Goal: Book appointment/travel/reservation

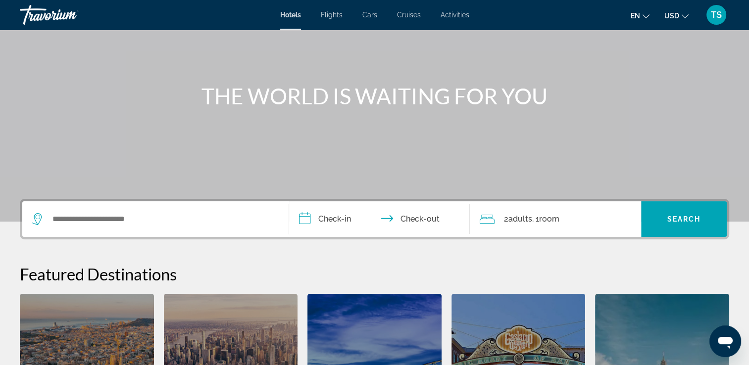
scroll to position [86, 0]
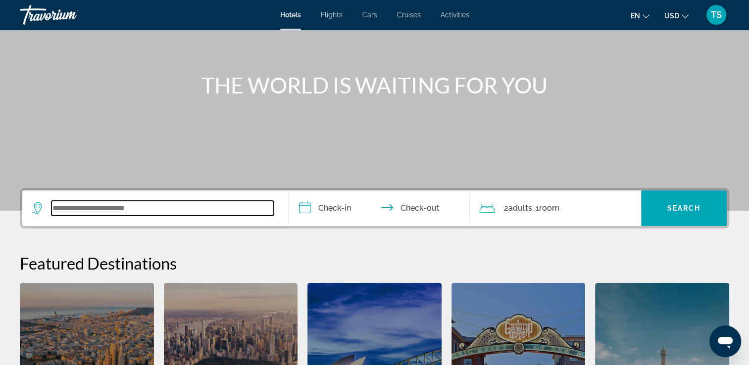
click at [178, 207] on input "Search widget" at bounding box center [162, 208] width 222 height 15
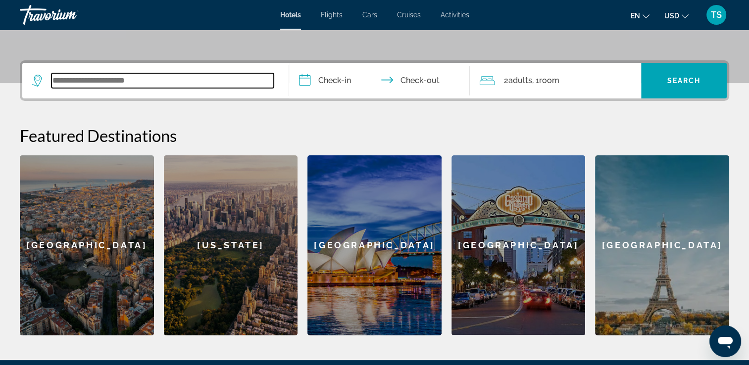
scroll to position [242, 0]
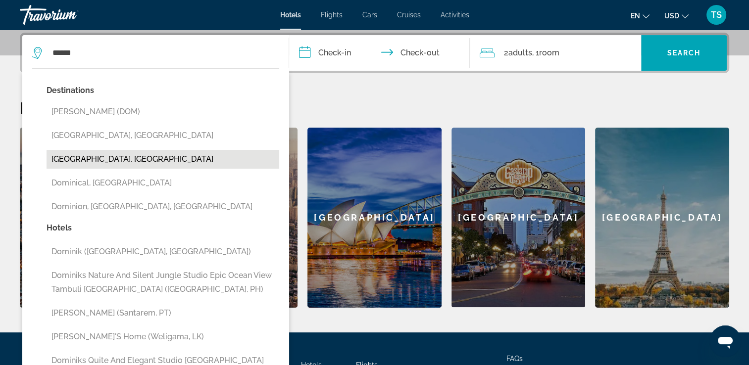
click at [160, 155] on button "[GEOGRAPHIC_DATA], [GEOGRAPHIC_DATA]" at bounding box center [163, 159] width 233 height 19
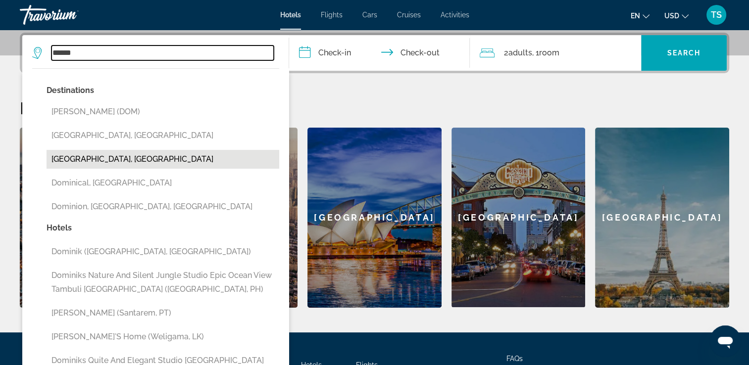
type input "**********"
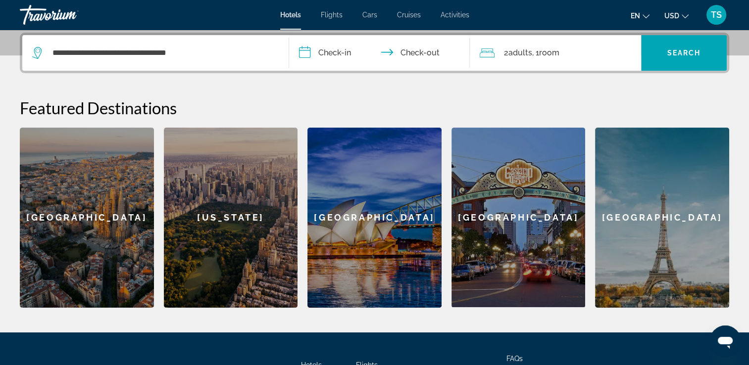
click at [336, 52] on input "**********" at bounding box center [381, 54] width 185 height 39
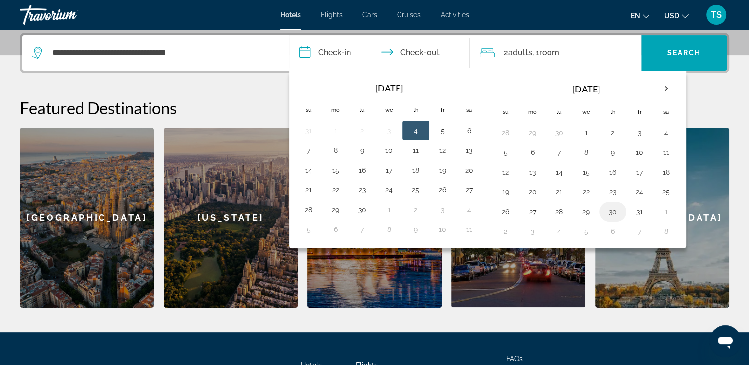
click at [611, 213] on button "30" at bounding box center [613, 212] width 16 height 14
click at [665, 89] on th "Next month" at bounding box center [666, 89] width 27 height 22
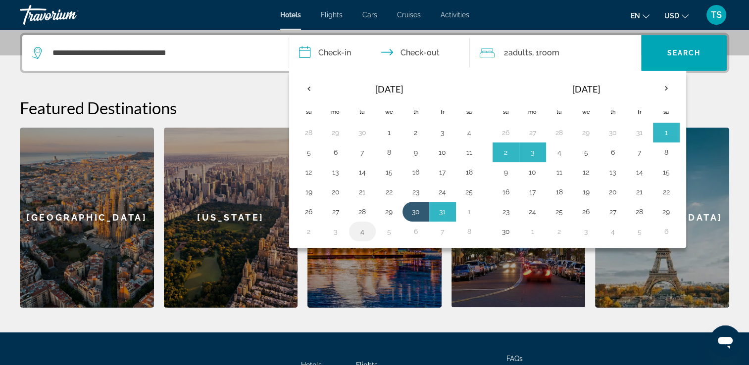
click at [355, 229] on button "4" at bounding box center [362, 232] width 16 height 14
type input "**********"
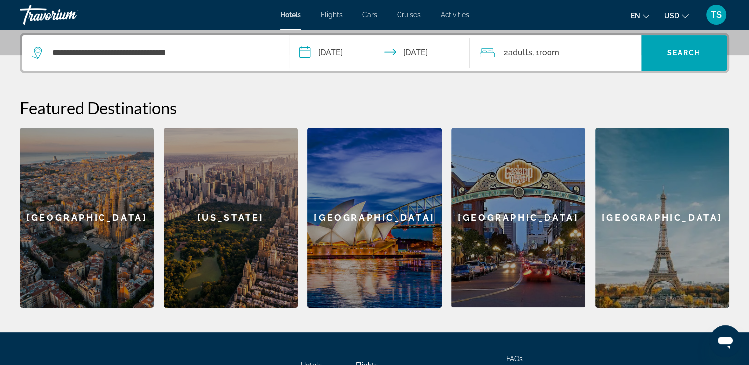
click at [534, 56] on span ", 1 Room rooms" at bounding box center [545, 53] width 27 height 14
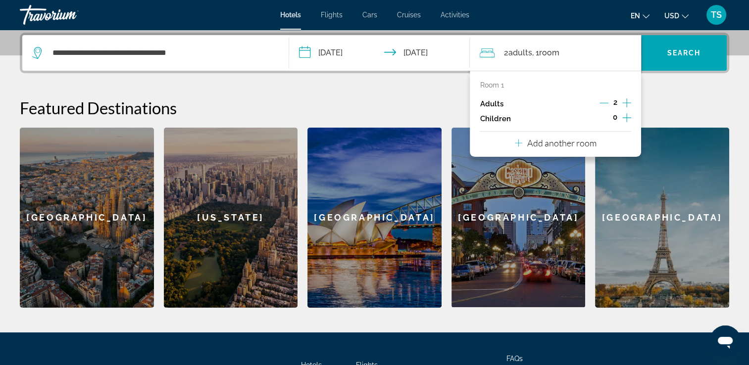
click at [624, 118] on icon "Increment children" at bounding box center [626, 118] width 9 height 12
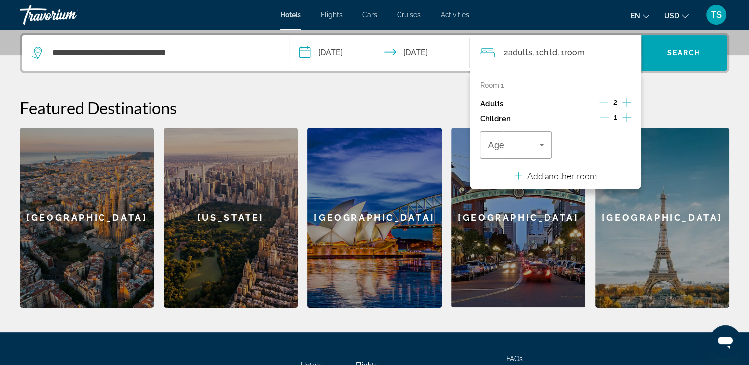
click at [624, 118] on icon "Increment children" at bounding box center [626, 118] width 9 height 12
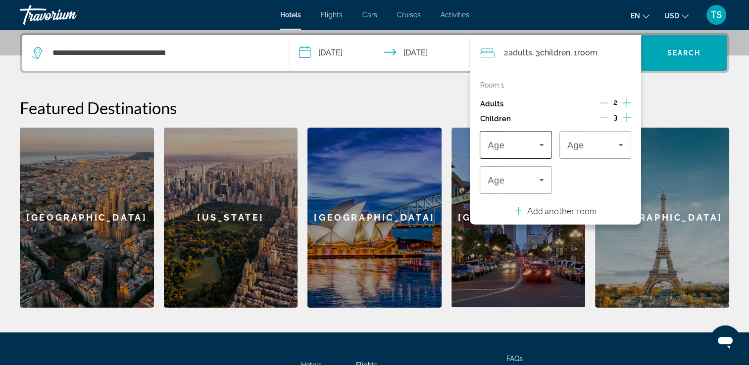
click at [519, 151] on div "Travelers: 2 adults, 3 children" at bounding box center [515, 145] width 56 height 28
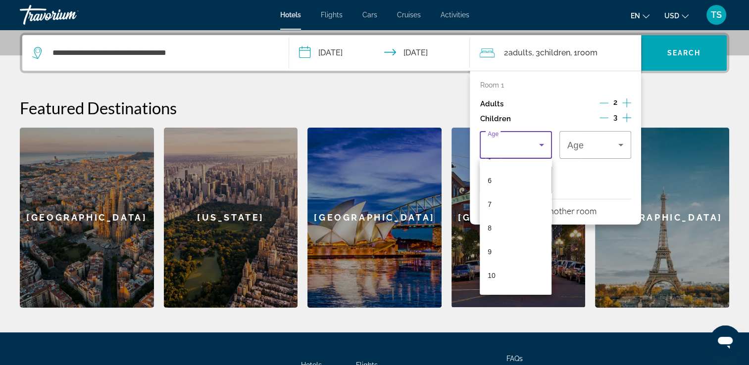
scroll to position [137, 0]
click at [514, 246] on mat-option "9" at bounding box center [516, 252] width 72 height 24
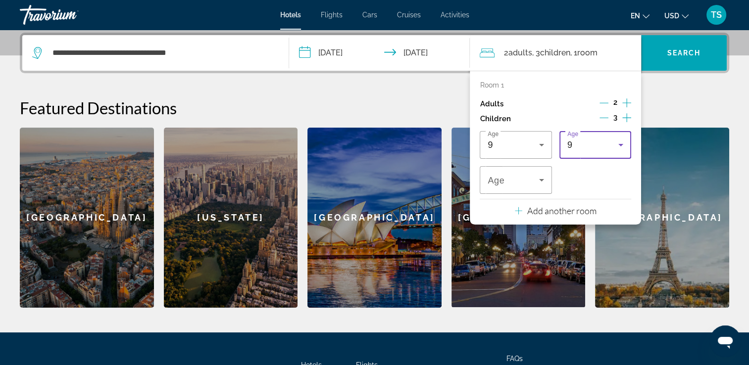
click at [602, 139] on div "9" at bounding box center [592, 145] width 51 height 12
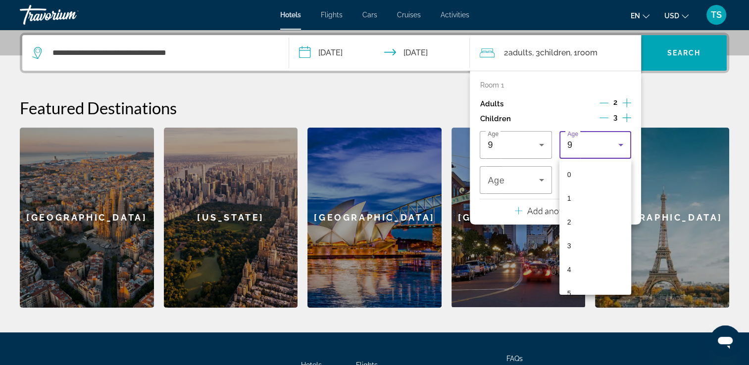
scroll to position [105, 0]
click at [593, 184] on mat-option "5" at bounding box center [595, 189] width 72 height 24
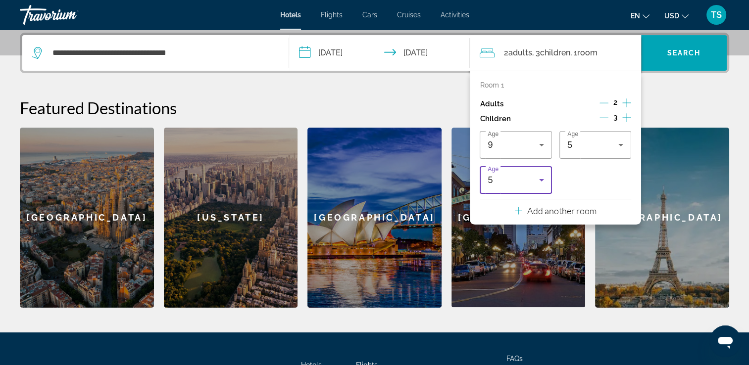
click at [528, 178] on div "5" at bounding box center [512, 180] width 51 height 12
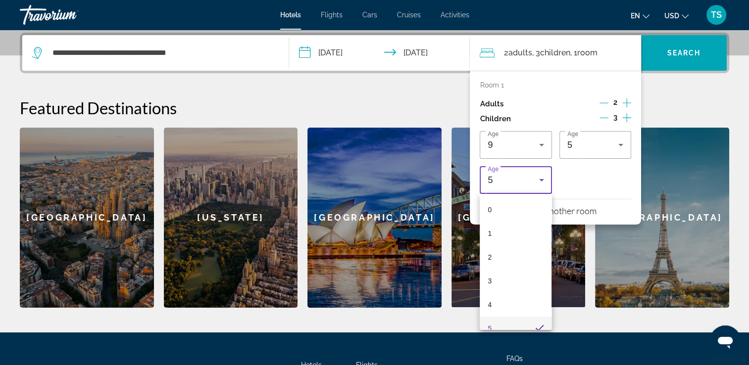
scroll to position [10, 0]
click at [517, 244] on mat-option "2" at bounding box center [516, 248] width 72 height 24
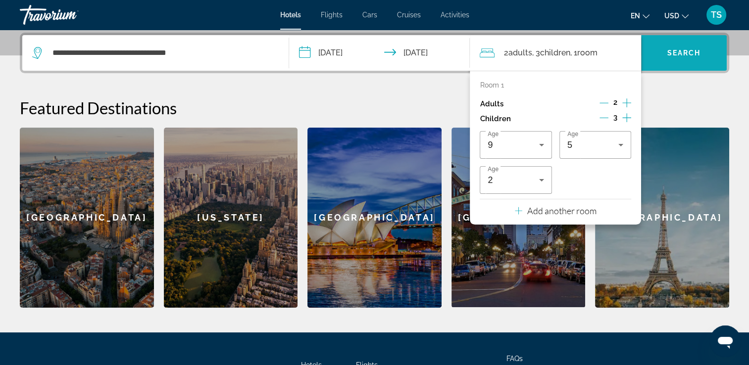
click at [672, 58] on span "Search widget" at bounding box center [684, 53] width 86 height 24
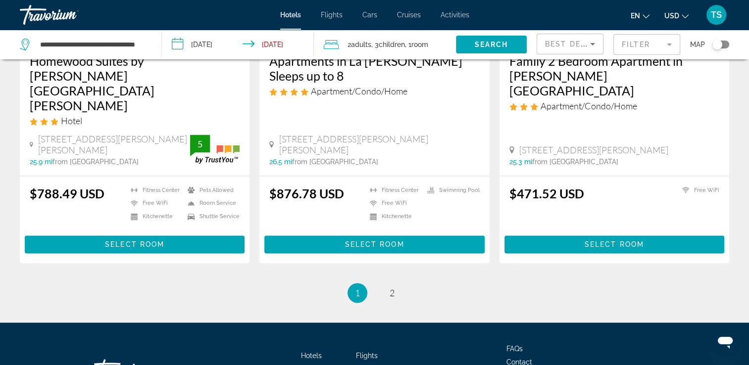
scroll to position [1325, 0]
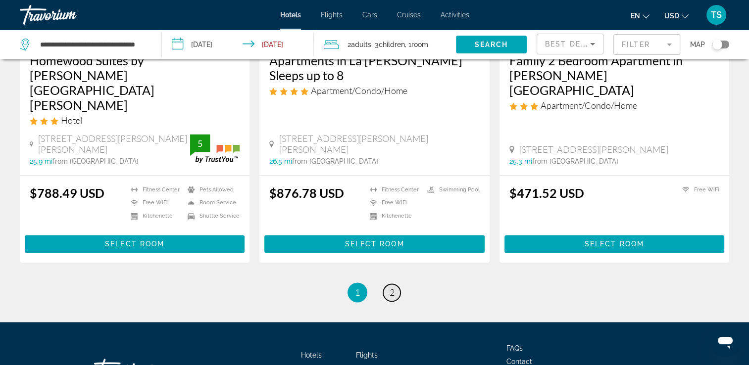
click at [388, 284] on link "page 2" at bounding box center [391, 292] width 17 height 17
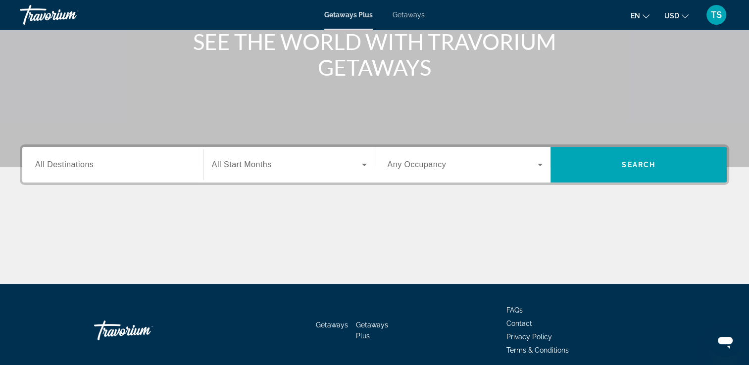
scroll to position [133, 0]
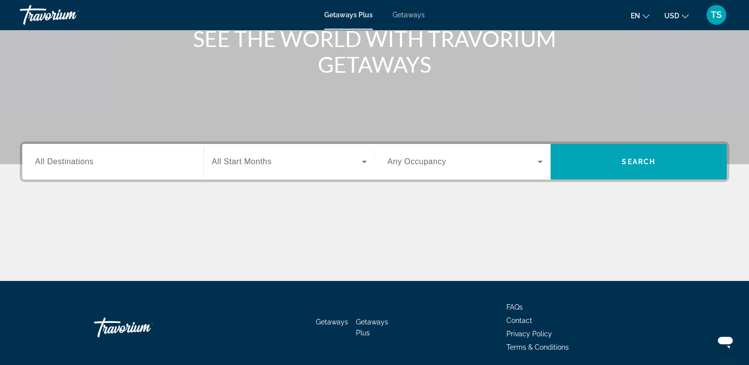
click at [162, 167] on div "Search widget" at bounding box center [112, 162] width 155 height 28
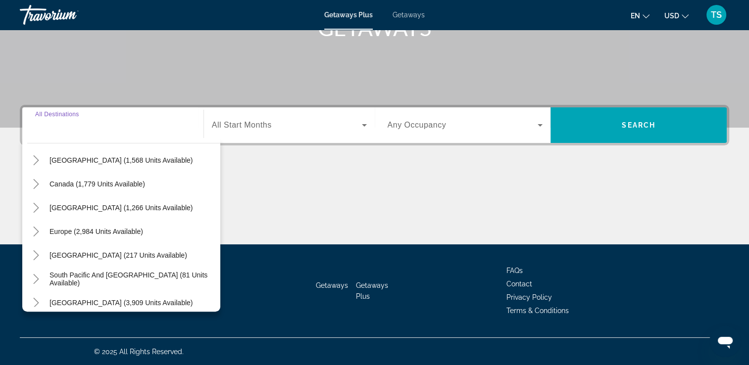
scroll to position [55, 0]
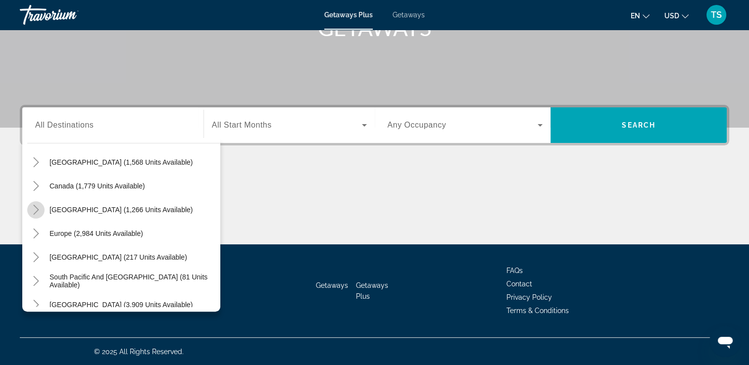
click at [31, 208] on icon "Toggle Caribbean & Atlantic Islands (1,266 units available)" at bounding box center [36, 210] width 10 height 10
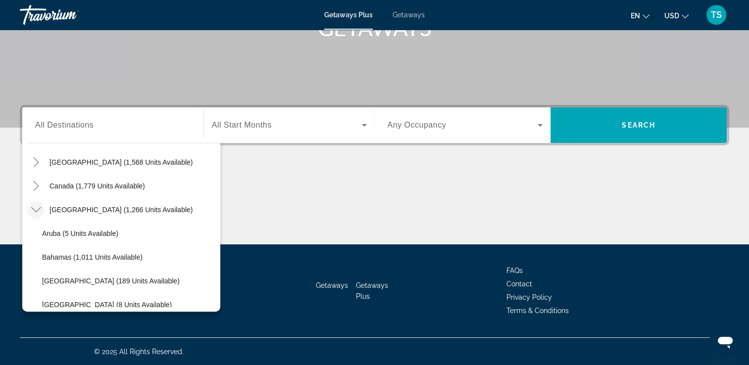
scroll to position [100, 0]
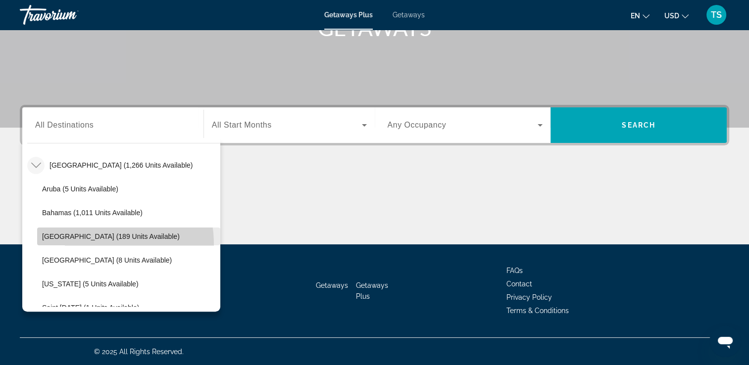
click at [76, 244] on span "Search widget" at bounding box center [128, 237] width 183 height 24
type input "**********"
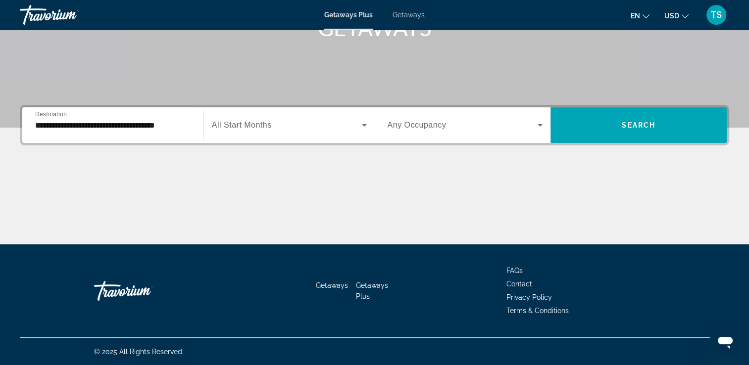
click at [331, 132] on div "Search widget" at bounding box center [289, 125] width 155 height 28
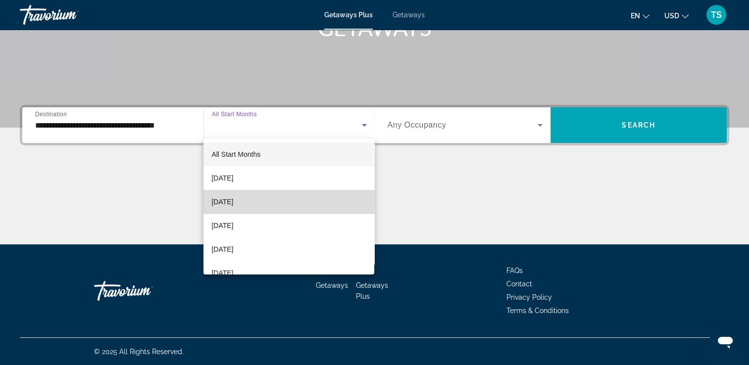
click at [291, 197] on mat-option "October 2025" at bounding box center [288, 202] width 171 height 24
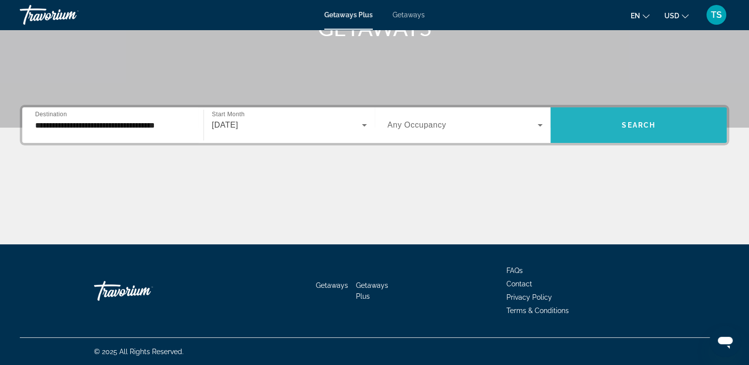
click at [614, 132] on span "Search widget" at bounding box center [638, 125] width 176 height 24
